Goal: Navigation & Orientation: Find specific page/section

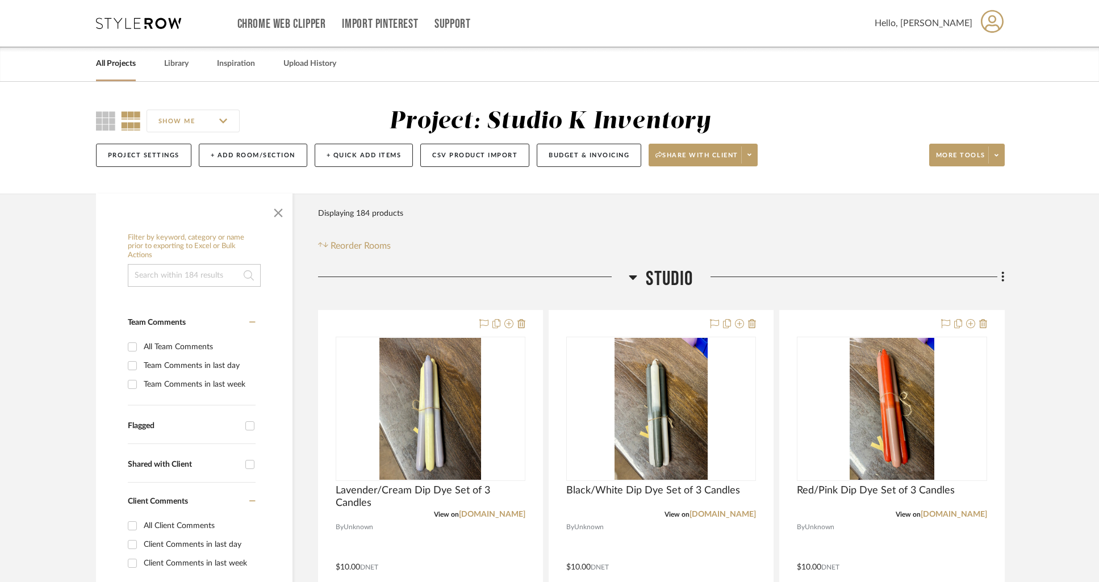
click at [109, 62] on link "All Projects" at bounding box center [116, 63] width 40 height 15
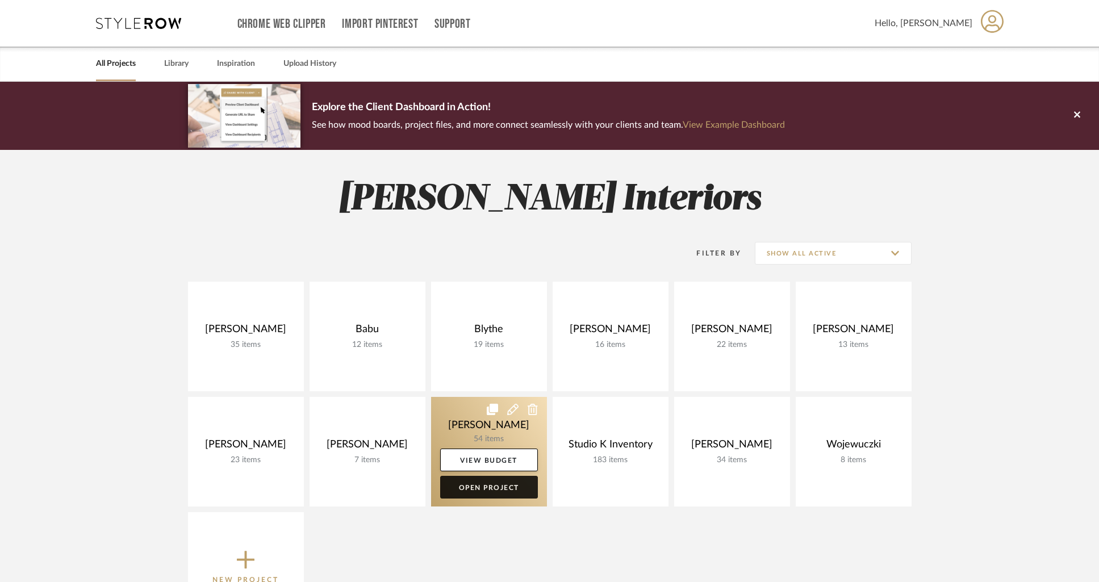
click at [491, 485] on link "Open Project" at bounding box center [489, 487] width 98 height 23
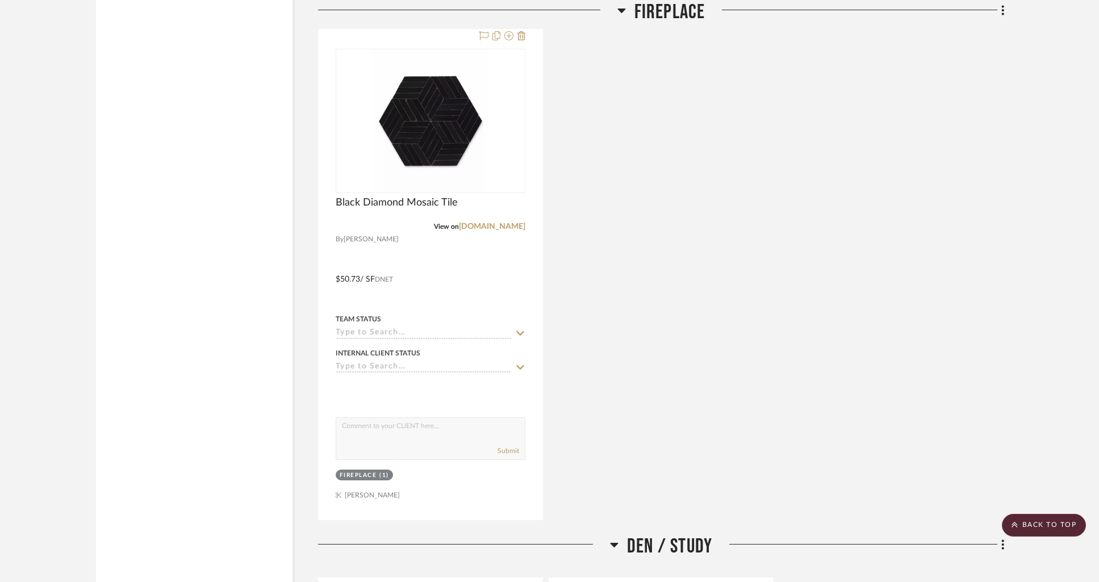
scroll to position [4744, 0]
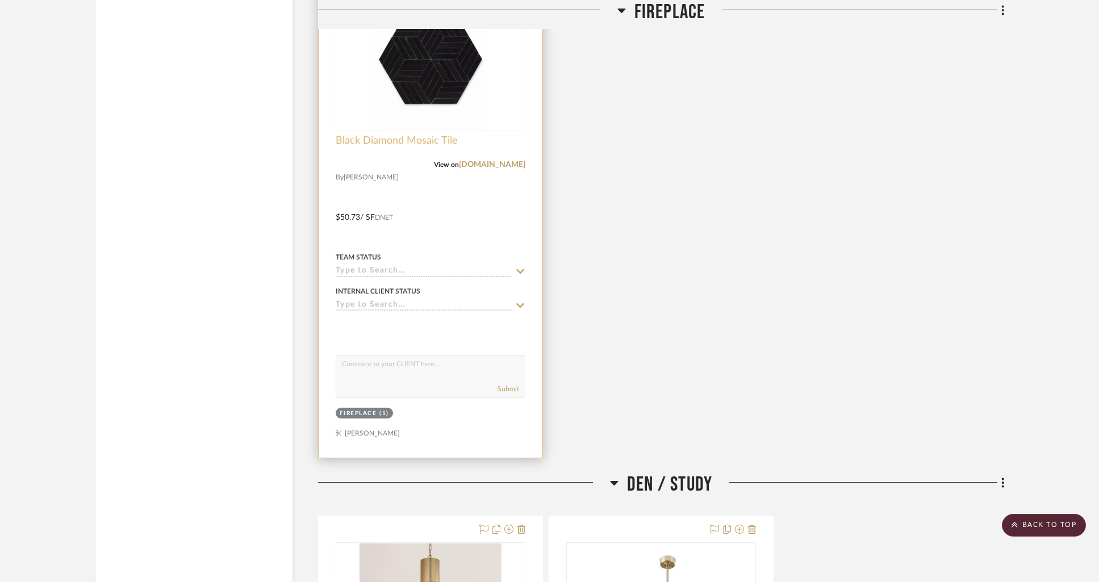
click at [349, 136] on span "Black Diamond Mosaic Tile" at bounding box center [397, 141] width 122 height 12
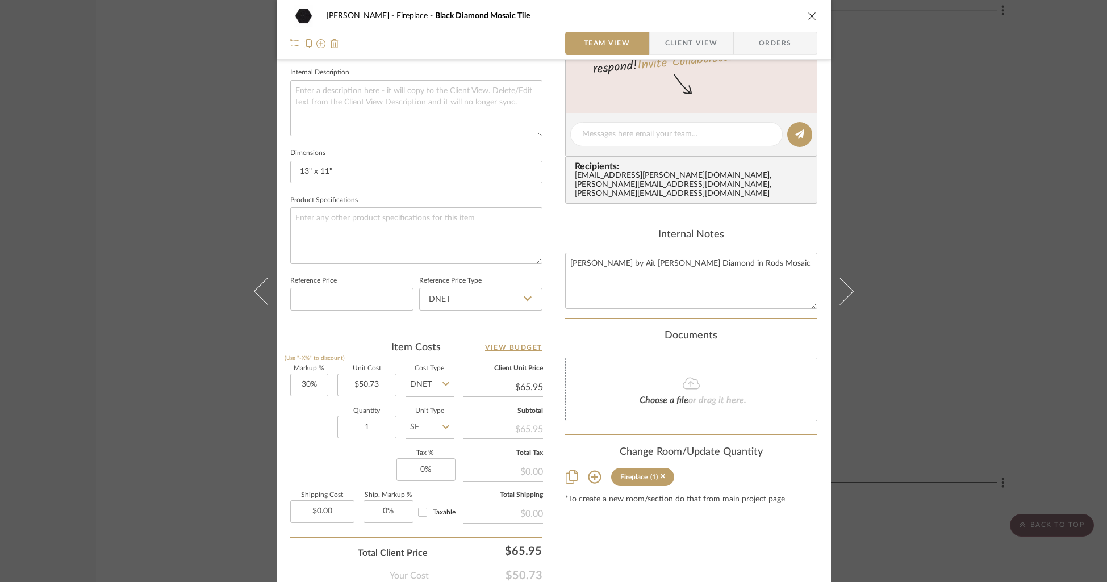
scroll to position [425, 0]
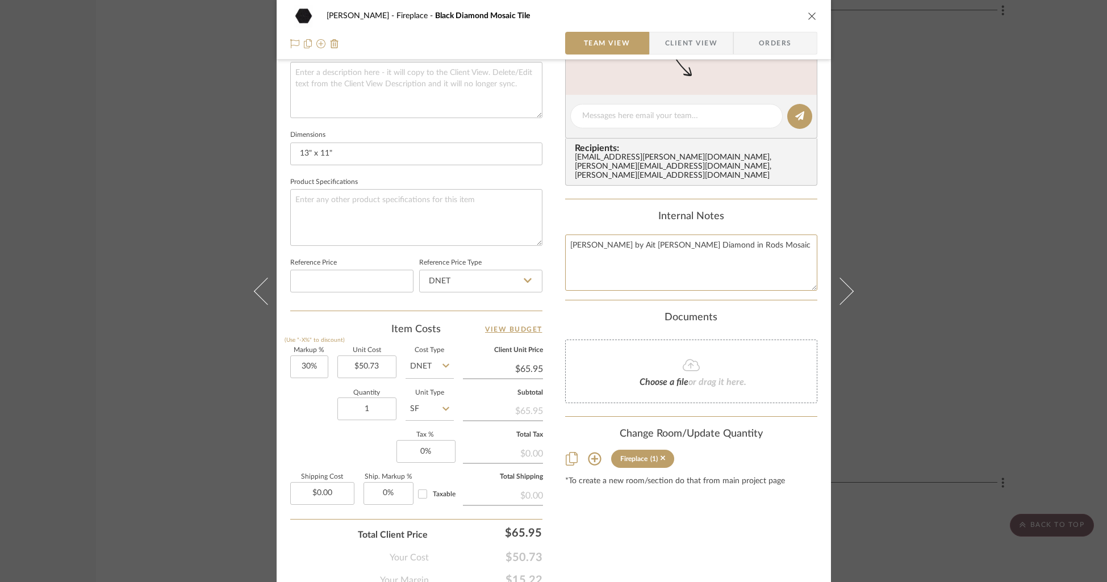
drag, startPoint x: 753, startPoint y: 239, endPoint x: 560, endPoint y: 231, distance: 193.9
click at [560, 231] on div "[PERSON_NAME] Fireplace Black Diamond Mosaic Tile Team View Client View Orders …" at bounding box center [554, 108] width 555 height 1049
click at [814, 11] on div "[PERSON_NAME] Fireplace Black Diamond Mosaic Tile Team View Client View Orders" at bounding box center [554, 30] width 555 height 60
click at [810, 16] on icon "close" at bounding box center [812, 15] width 9 height 9
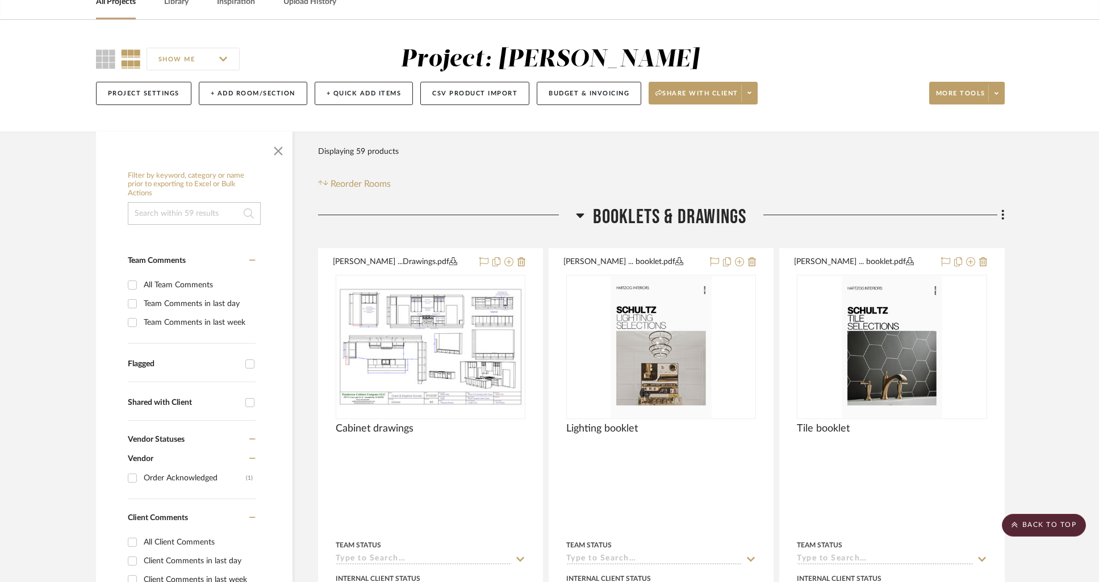
scroll to position [0, 0]
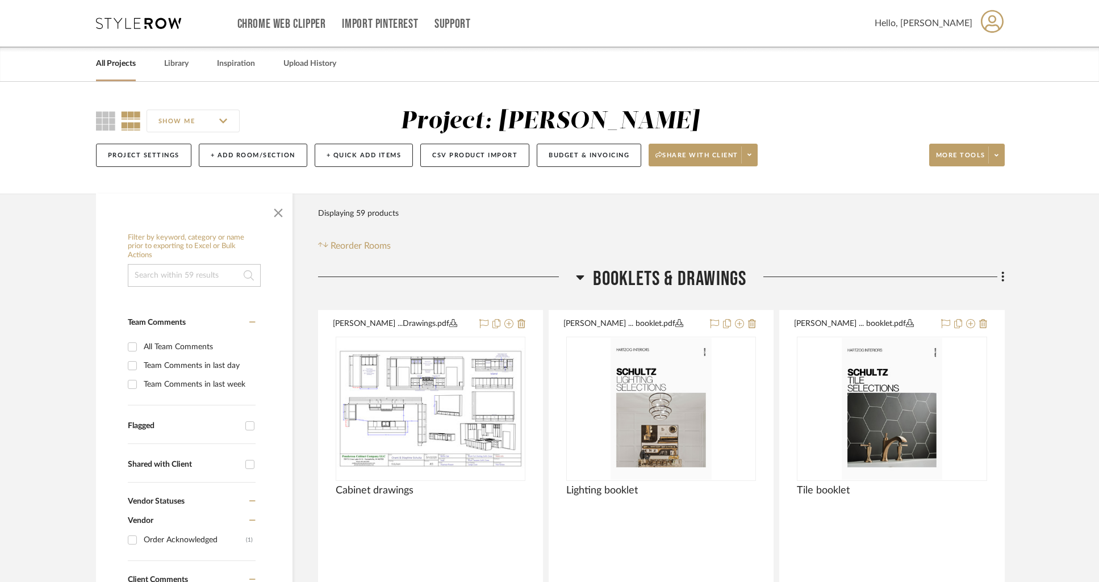
click at [122, 67] on link "All Projects" at bounding box center [116, 63] width 40 height 15
